Goal: Task Accomplishment & Management: Use online tool/utility

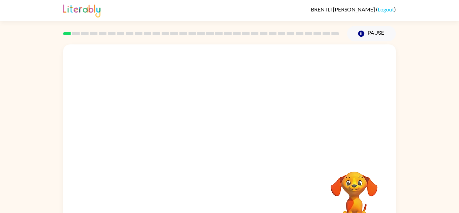
click at [413, 41] on div "BRENTLI WILLIAMS ( Logout ) Pause Pause Your browser must support playing .mp4 …" at bounding box center [229, 118] width 459 height 236
click at [237, 151] on button "button" at bounding box center [229, 143] width 43 height 25
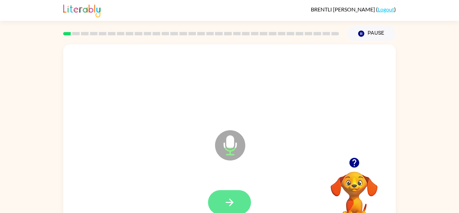
click at [237, 203] on button "button" at bounding box center [229, 202] width 43 height 25
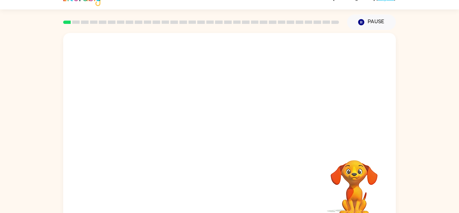
scroll to position [24, 0]
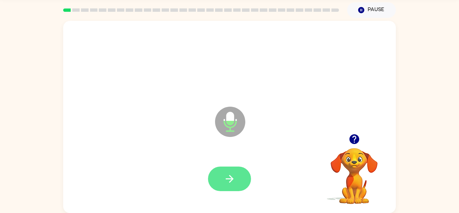
click at [237, 182] on button "button" at bounding box center [229, 178] width 43 height 25
click at [232, 181] on icon "button" at bounding box center [230, 179] width 12 height 12
click at [216, 172] on button "button" at bounding box center [229, 178] width 43 height 25
click at [236, 174] on button "button" at bounding box center [229, 178] width 43 height 25
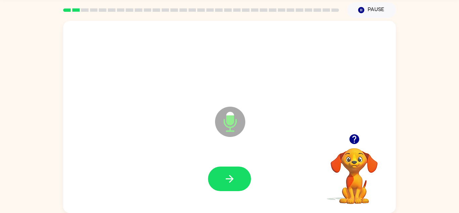
click at [236, 174] on button "button" at bounding box center [229, 178] width 43 height 25
click at [236, 177] on button "button" at bounding box center [229, 178] width 43 height 25
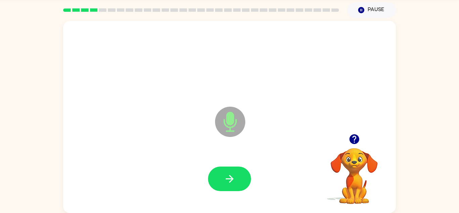
click at [236, 177] on button "button" at bounding box center [229, 178] width 43 height 25
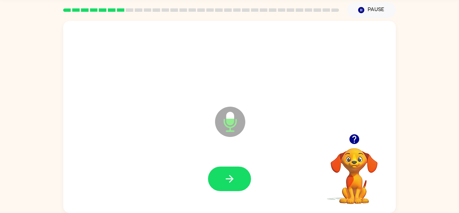
click at [236, 177] on button "button" at bounding box center [229, 178] width 43 height 25
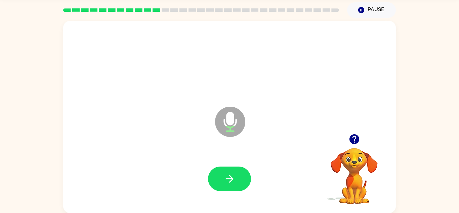
click at [236, 177] on button "button" at bounding box center [229, 178] width 43 height 25
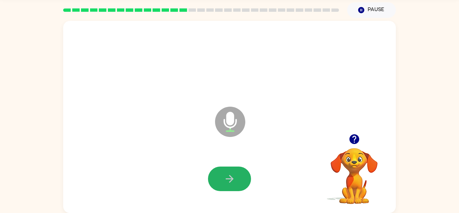
click at [236, 177] on button "button" at bounding box center [229, 178] width 43 height 25
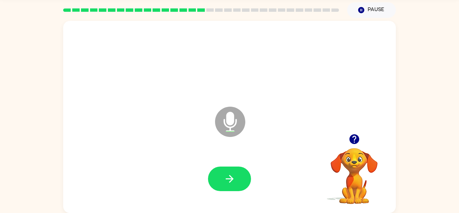
click at [236, 177] on button "button" at bounding box center [229, 178] width 43 height 25
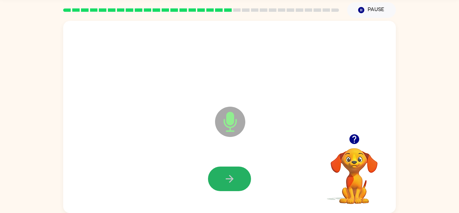
click at [236, 177] on button "button" at bounding box center [229, 178] width 43 height 25
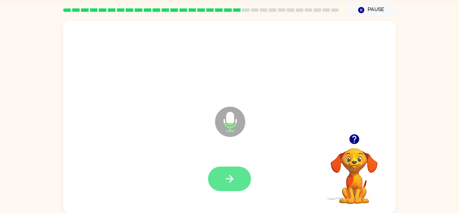
click at [236, 177] on button "button" at bounding box center [229, 178] width 43 height 25
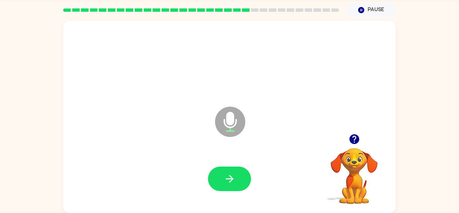
click at [236, 177] on button "button" at bounding box center [229, 178] width 43 height 25
click at [236, 178] on button "button" at bounding box center [229, 178] width 43 height 25
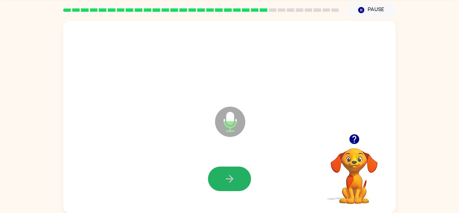
click at [236, 178] on button "button" at bounding box center [229, 178] width 43 height 25
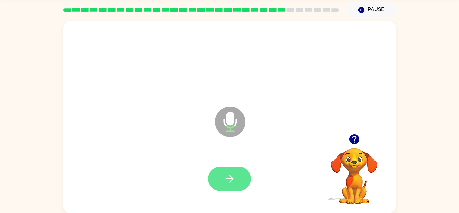
click at [237, 179] on button "button" at bounding box center [229, 178] width 43 height 25
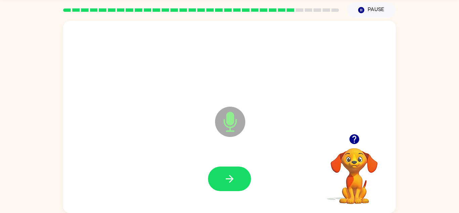
click at [237, 179] on button "button" at bounding box center [229, 178] width 43 height 25
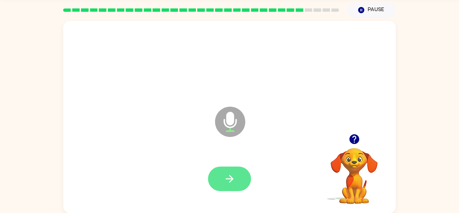
click at [237, 181] on button "button" at bounding box center [229, 178] width 43 height 25
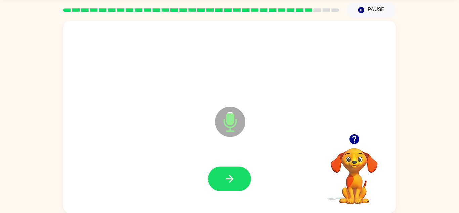
click at [237, 181] on button "button" at bounding box center [229, 178] width 43 height 25
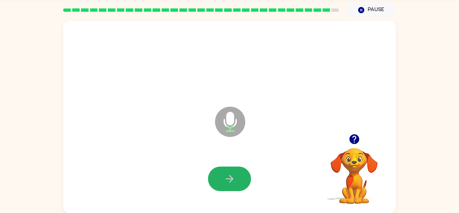
click at [237, 181] on button "button" at bounding box center [229, 178] width 43 height 25
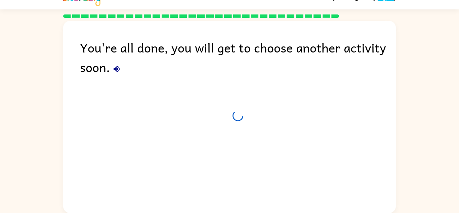
scroll to position [11, 0]
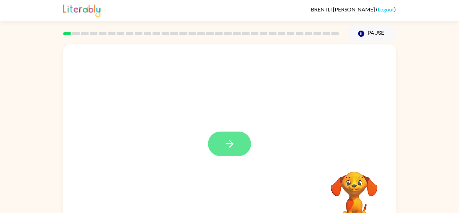
click at [242, 146] on button "button" at bounding box center [229, 143] width 43 height 25
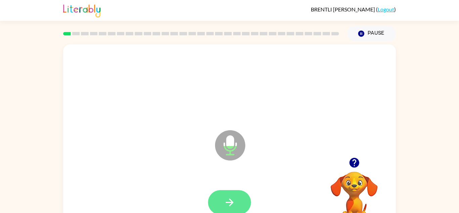
click at [242, 192] on button "button" at bounding box center [229, 202] width 43 height 25
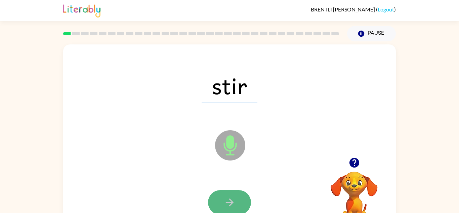
click at [243, 196] on button "button" at bounding box center [229, 202] width 43 height 25
click at [244, 201] on button "button" at bounding box center [229, 202] width 43 height 25
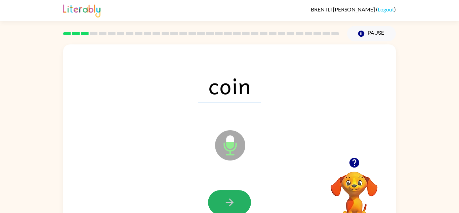
click at [244, 201] on button "button" at bounding box center [229, 202] width 43 height 25
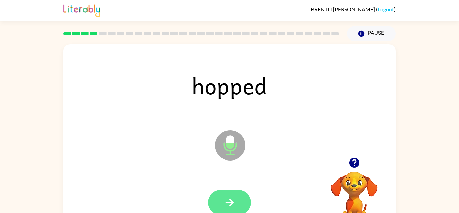
click at [244, 201] on button "button" at bounding box center [229, 202] width 43 height 25
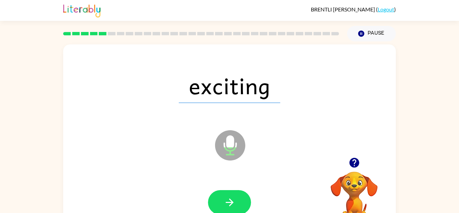
click at [244, 201] on button "button" at bounding box center [229, 202] width 43 height 25
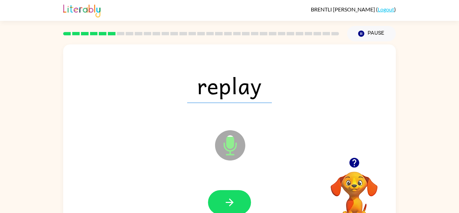
click at [244, 201] on button "button" at bounding box center [229, 202] width 43 height 25
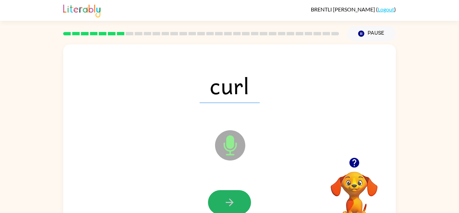
click at [244, 201] on button "button" at bounding box center [229, 202] width 43 height 25
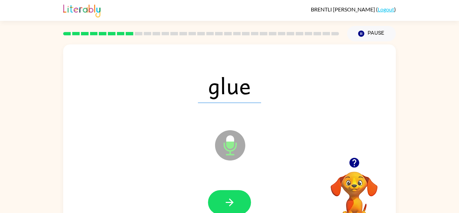
click at [244, 201] on button "button" at bounding box center [229, 202] width 43 height 25
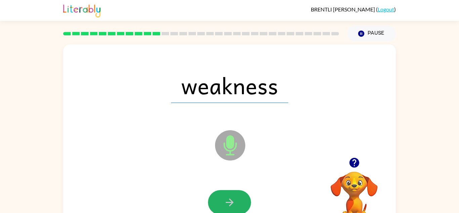
click at [244, 201] on button "button" at bounding box center [229, 202] width 43 height 25
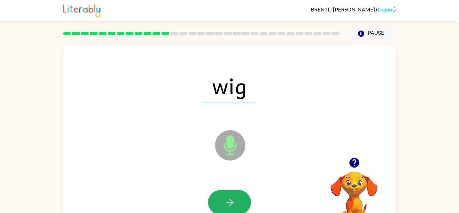
click at [244, 201] on button "button" at bounding box center [229, 202] width 43 height 25
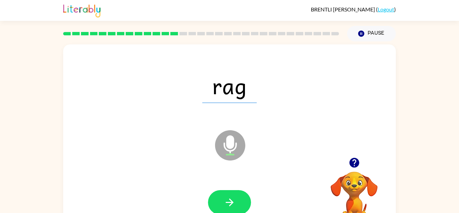
click at [244, 201] on button "button" at bounding box center [229, 202] width 43 height 25
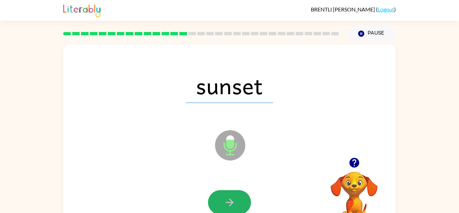
click at [244, 201] on button "button" at bounding box center [229, 202] width 43 height 25
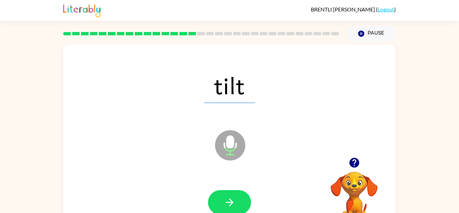
click at [244, 201] on button "button" at bounding box center [229, 202] width 43 height 25
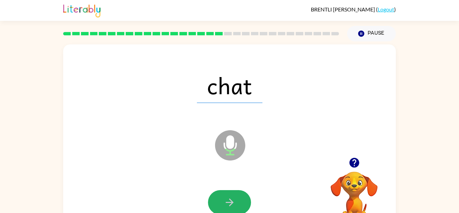
click at [244, 201] on button "button" at bounding box center [229, 202] width 43 height 25
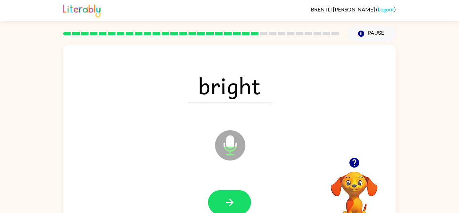
click at [244, 201] on button "button" at bounding box center [229, 202] width 43 height 25
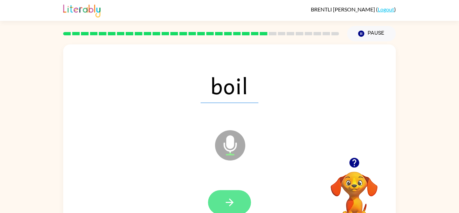
click at [243, 203] on button "button" at bounding box center [229, 202] width 43 height 25
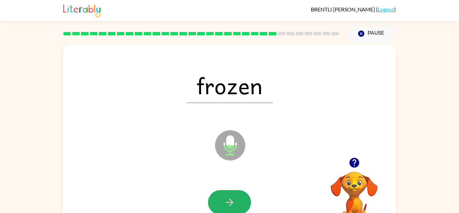
click at [243, 203] on button "button" at bounding box center [229, 202] width 43 height 25
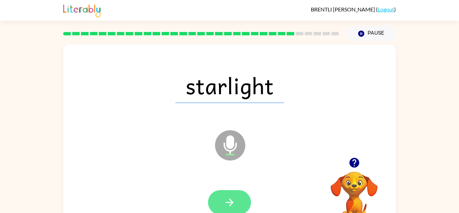
click at [243, 205] on button "button" at bounding box center [229, 202] width 43 height 25
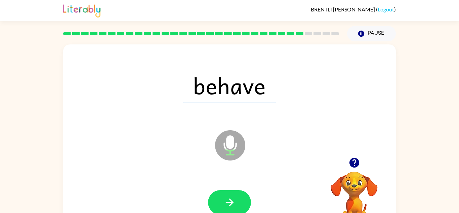
click at [243, 205] on button "button" at bounding box center [229, 202] width 43 height 25
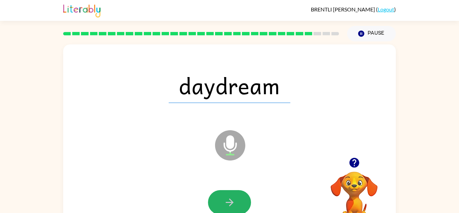
click at [243, 205] on button "button" at bounding box center [229, 202] width 43 height 25
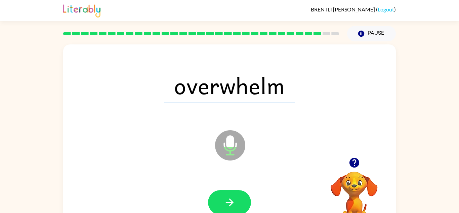
click at [243, 205] on button "button" at bounding box center [229, 202] width 43 height 25
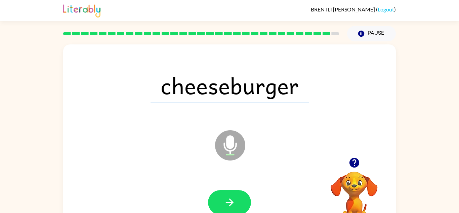
click at [243, 205] on button "button" at bounding box center [229, 202] width 43 height 25
